Goal: Transaction & Acquisition: Purchase product/service

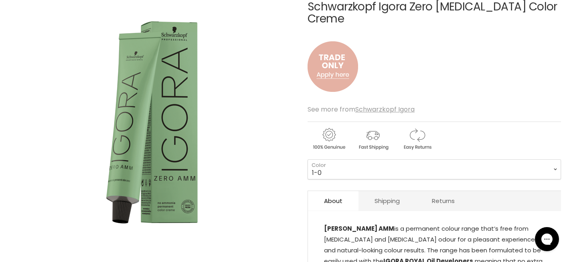
scroll to position [111, 0]
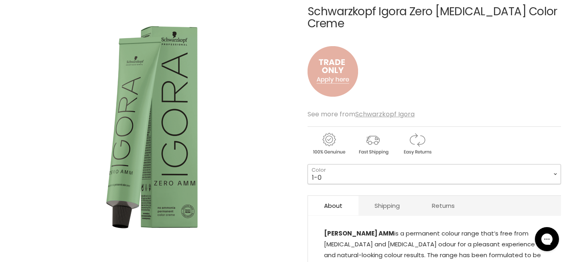
click at [428, 178] on select "1-0 3-0 4-0 4-6 4-68 4-99 5-0 5-00 5-1 5-21 5-60 5-88 6-0 6-23 6-46" at bounding box center [433, 174] width 253 height 20
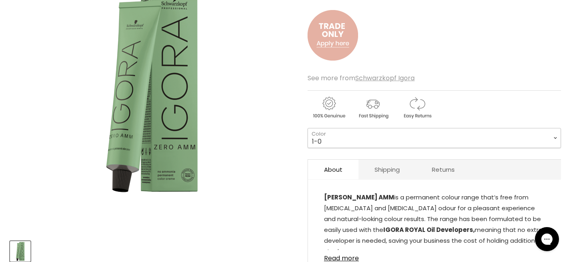
scroll to position [141, 0]
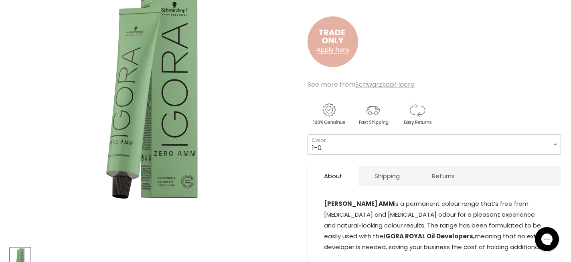
click at [370, 146] on select "1-0 3-0 4-0 4-6 4-68 4-99 5-0 5-00 5-1 5-21 5-60 5-88 6-0 6-23 6-46" at bounding box center [433, 144] width 253 height 20
click at [344, 145] on select "1-0 3-0 4-0 4-6 4-68 4-99 5-0 5-00 5-1 5-21 5-60 5-88 6-0 6-23 6-46" at bounding box center [433, 144] width 253 height 20
click at [307, 134] on select "1-0 3-0 4-0 4-6 4-68 4-99 5-0 5-00 5-1 5-21 5-60 5-88 6-0 6-23 6-46" at bounding box center [433, 144] width 253 height 20
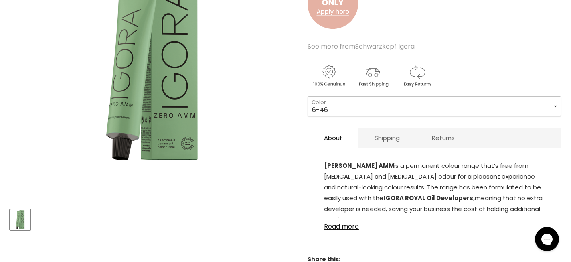
scroll to position [188, 0]
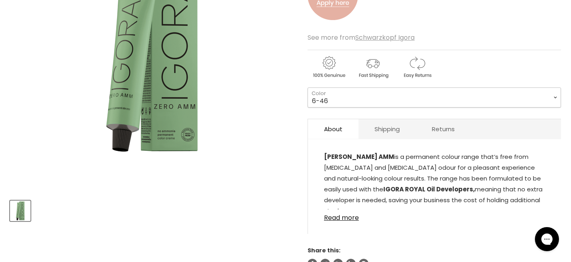
click at [328, 97] on select "1-0 3-0 4-0 4-6 4-68 4-99 5-0 5-00 5-1 5-21 5-60 5-88 6-0 6-23 6-46" at bounding box center [433, 97] width 253 height 20
click at [307, 87] on select "1-0 3-0 4-0 4-6 4-68 4-99 5-0 5-00 5-1 5-21 5-60 5-88 6-0 6-23 6-46" at bounding box center [433, 97] width 253 height 20
select select "7-00"
